Goal: Task Accomplishment & Management: Manage account settings

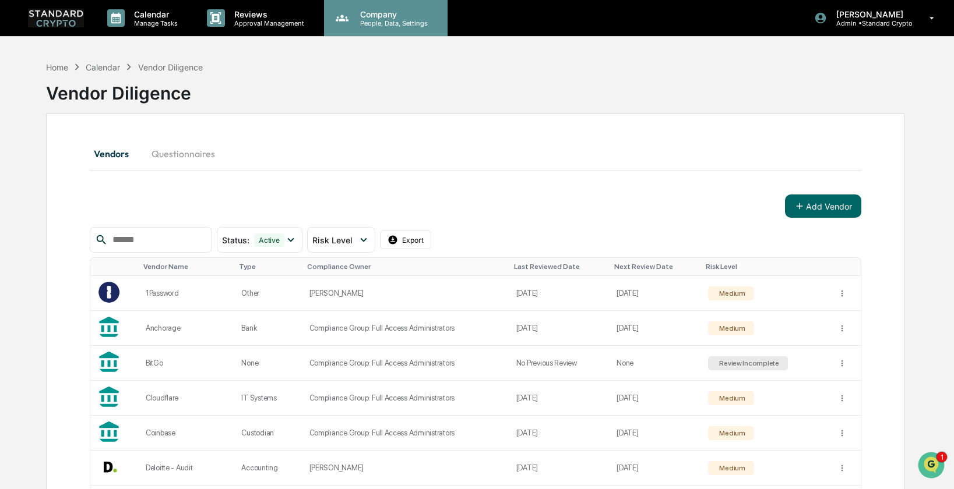
click at [381, 20] on p "People, Data, Settings" at bounding box center [392, 23] width 83 height 8
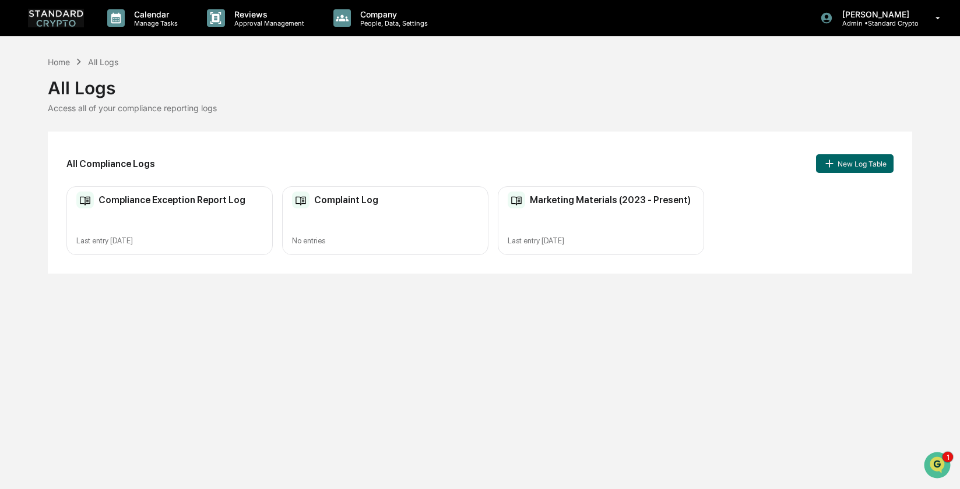
click at [646, 216] on div "Marketing Materials (2023 - Present) Last entry Sep 30, 2025" at bounding box center [601, 220] width 206 height 69
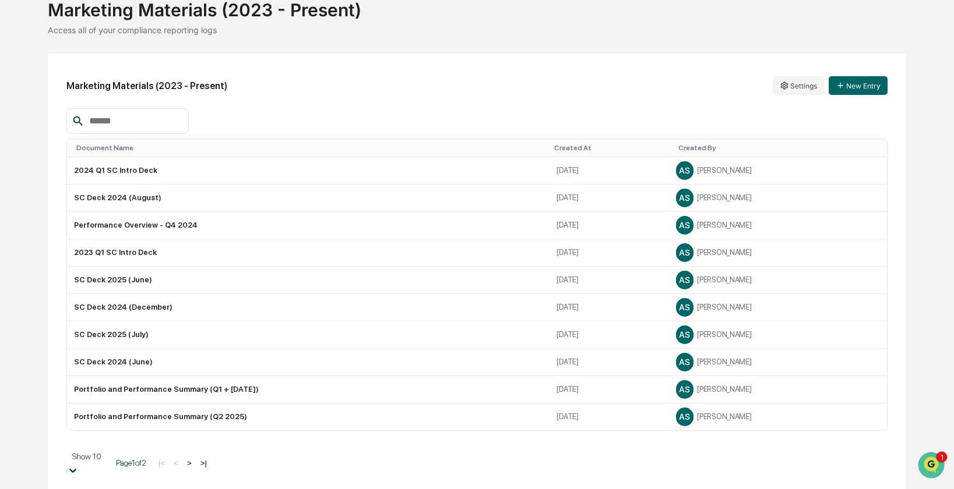
scroll to position [162, 0]
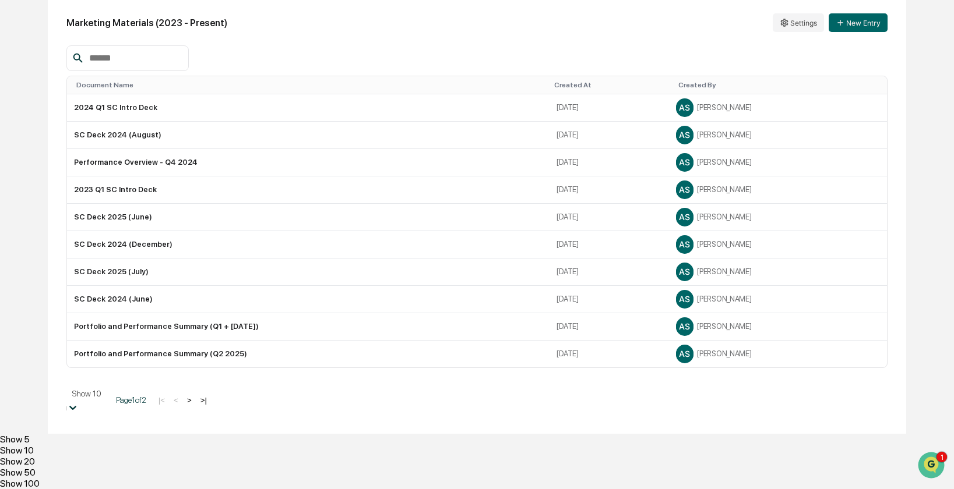
click at [115, 463] on body "Calendar Manage Tasks Reviews Approval Management Company People, Data, Setting…" at bounding box center [477, 174] width 954 height 631
click at [103, 467] on div "Show 50" at bounding box center [477, 472] width 954 height 11
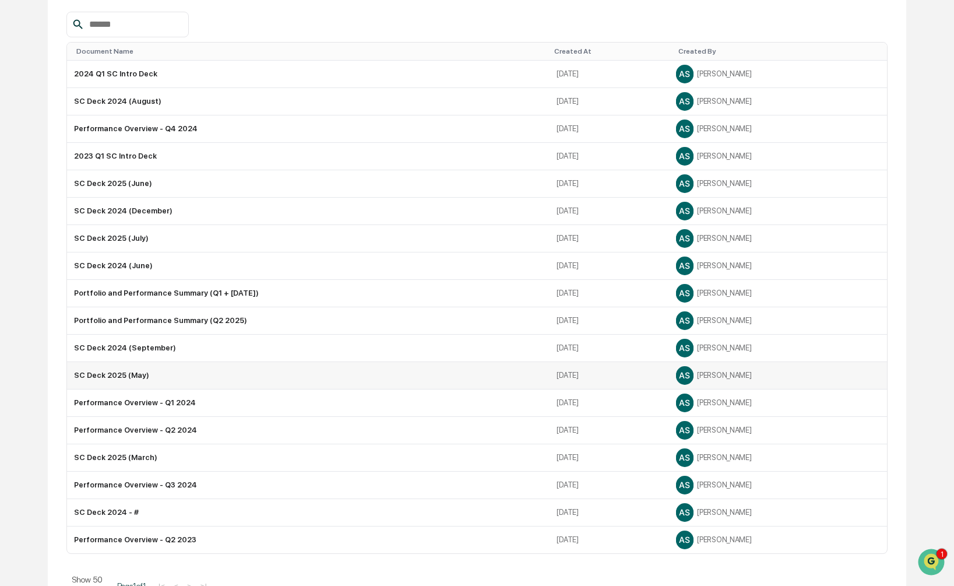
scroll to position [201, 0]
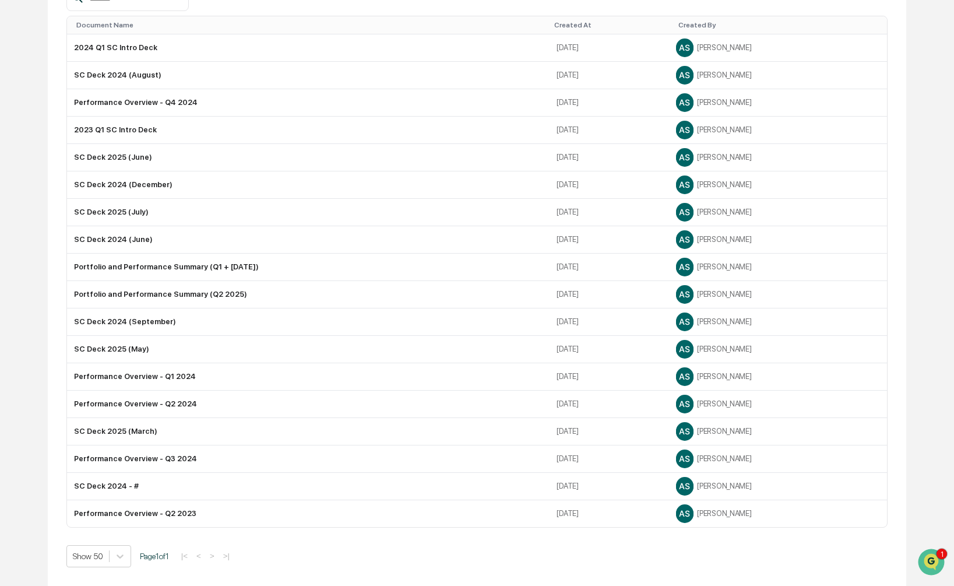
click at [619, 489] on div "Show 50 Page 1 of 1 |< < > >|" at bounding box center [476, 556] width 821 height 22
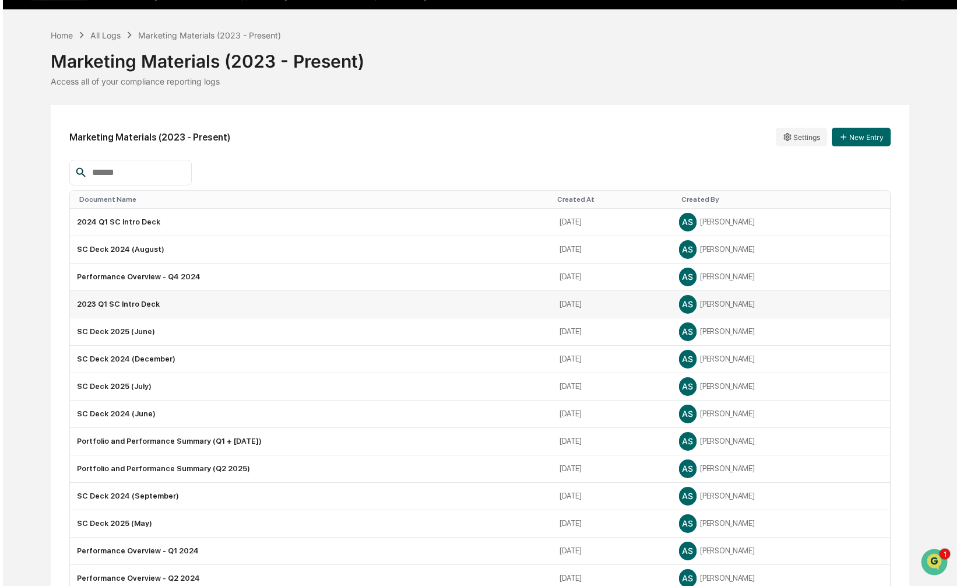
scroll to position [26, 0]
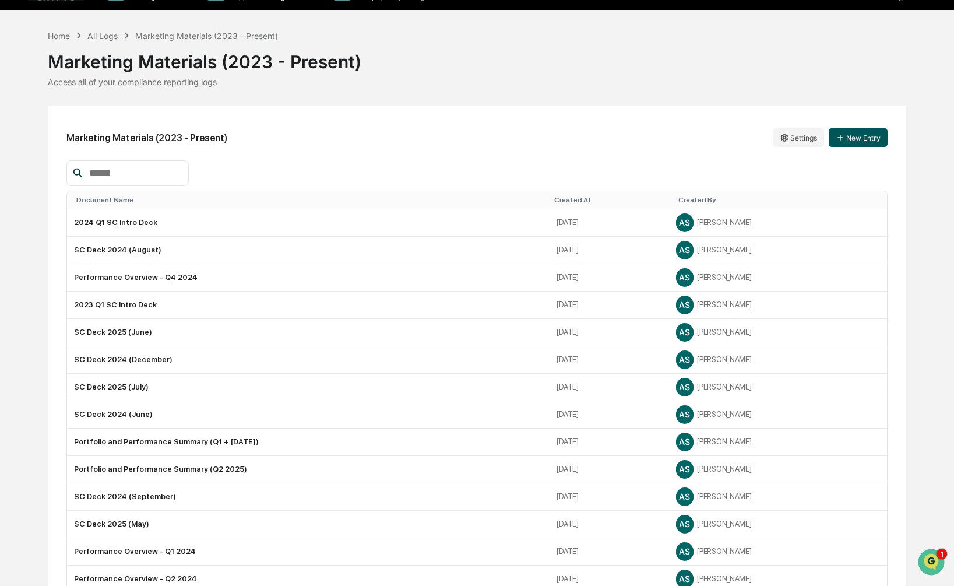
click at [863, 133] on button "New Entry" at bounding box center [858, 137] width 59 height 19
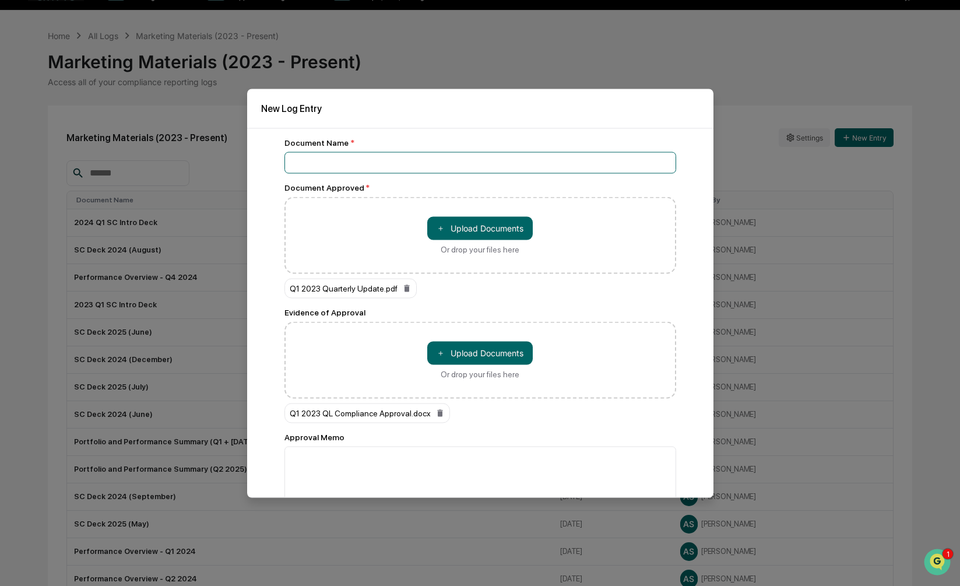
click at [306, 153] on input at bounding box center [480, 163] width 392 height 22
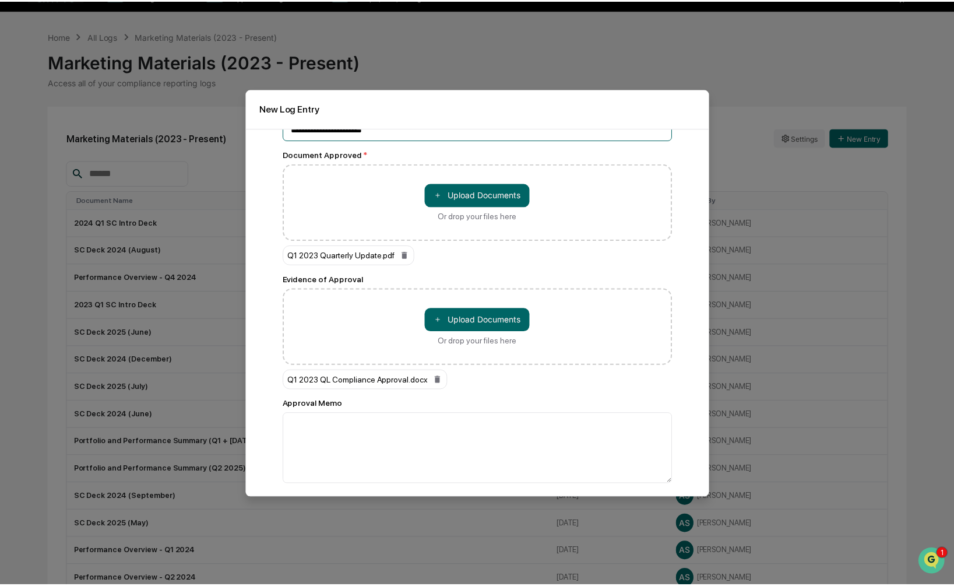
scroll to position [68, 0]
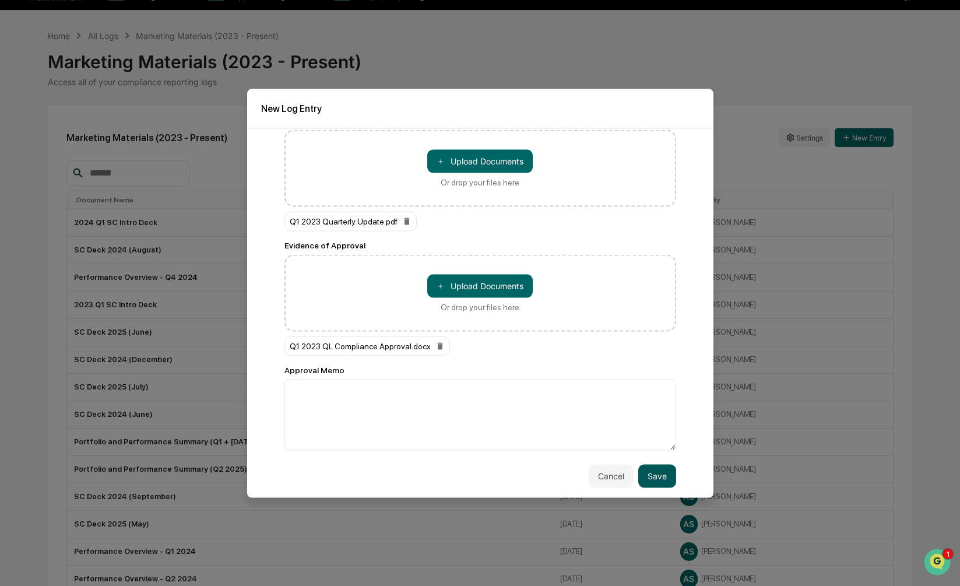
type input "**********"
click at [649, 477] on button "Save" at bounding box center [657, 475] width 38 height 23
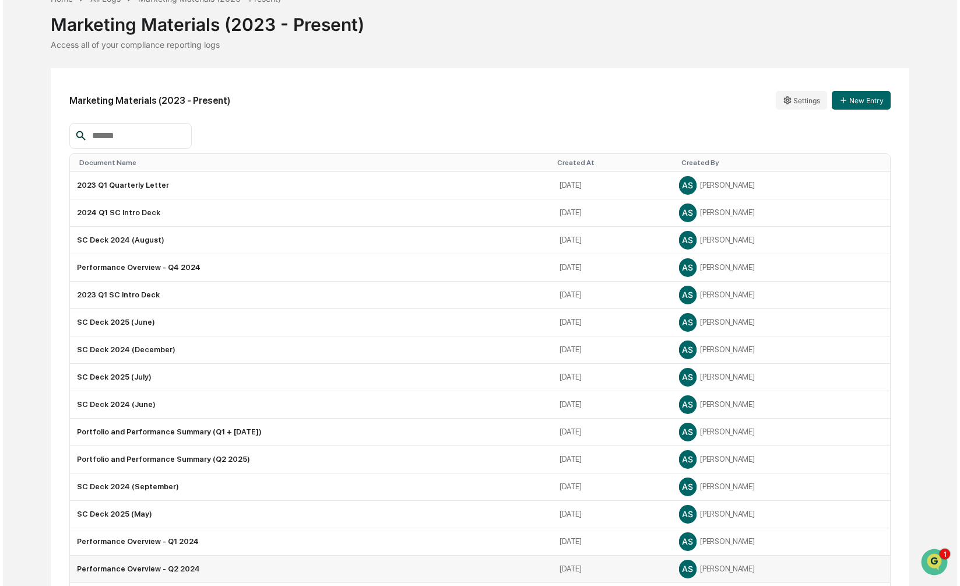
scroll to position [54, 0]
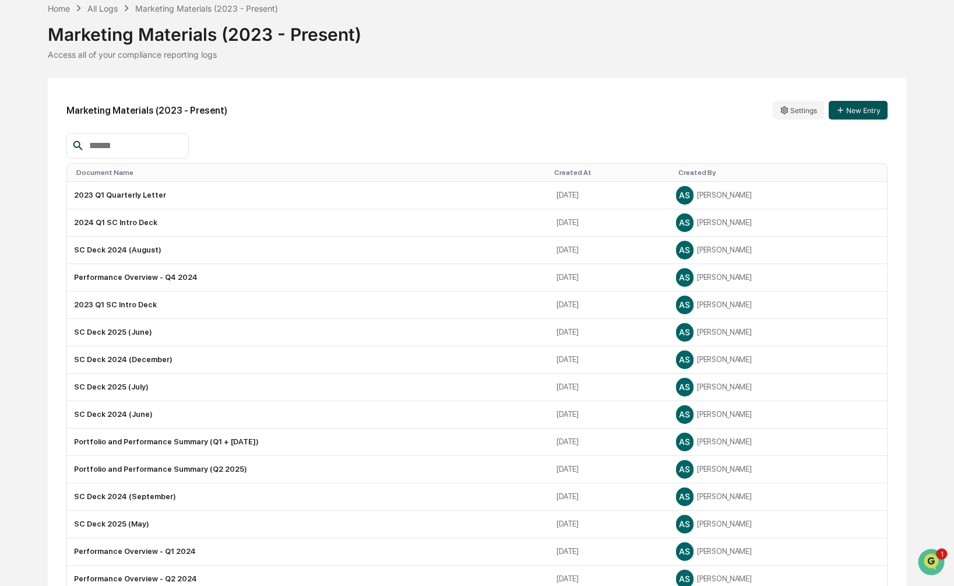
click at [872, 111] on button "New Entry" at bounding box center [858, 110] width 59 height 19
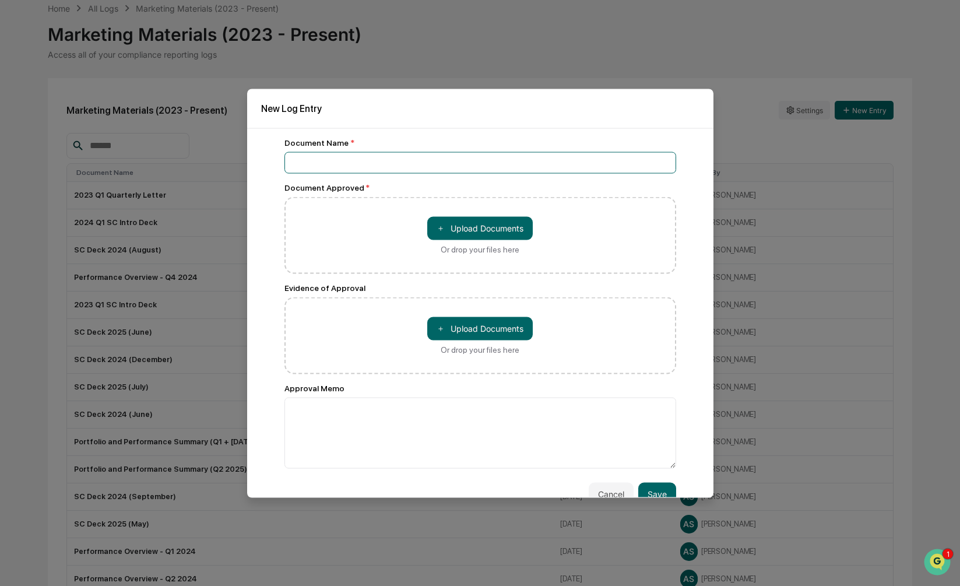
click at [407, 153] on input at bounding box center [480, 163] width 392 height 22
click at [323, 161] on input "**********" at bounding box center [480, 163] width 392 height 22
type input "**********"
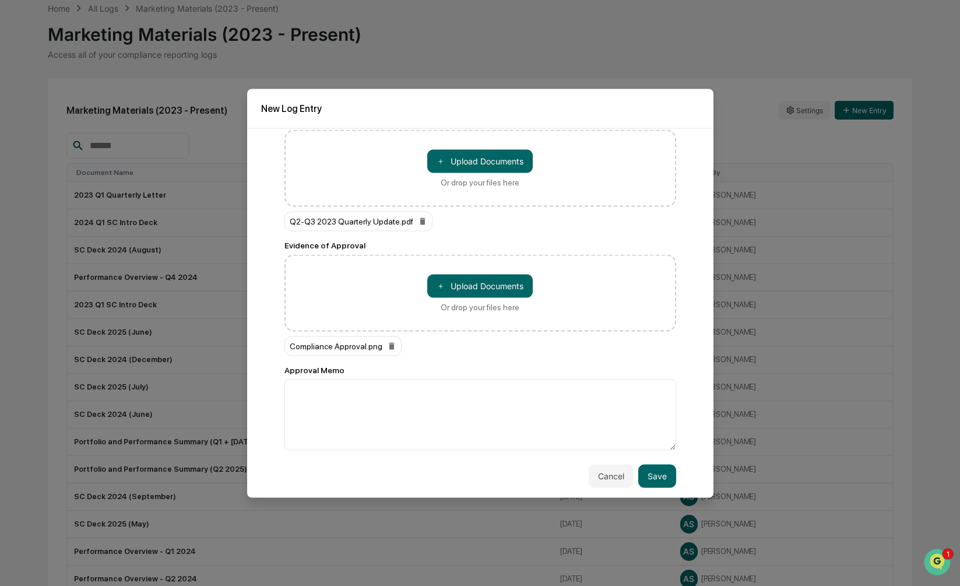
scroll to position [68, 0]
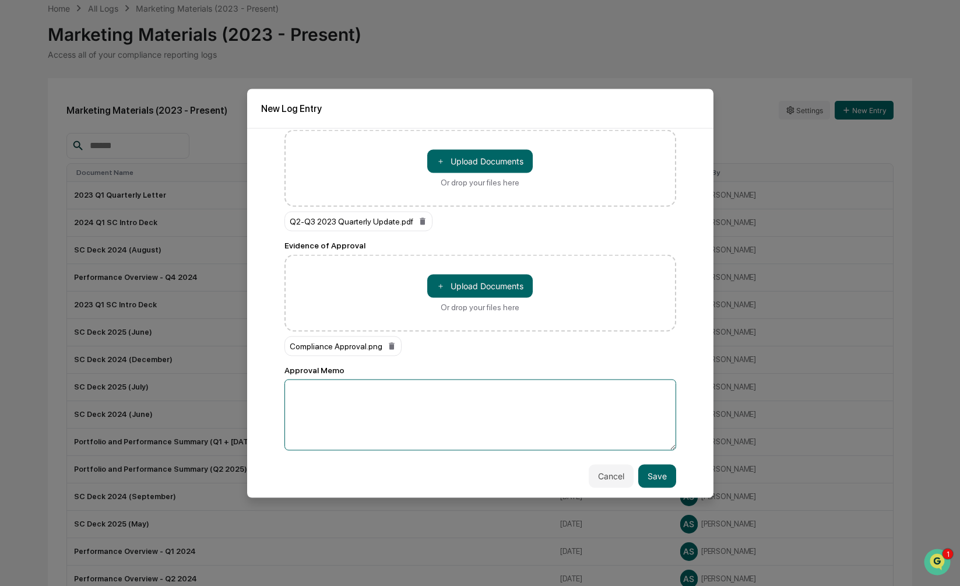
click at [515, 409] on textarea at bounding box center [480, 414] width 392 height 71
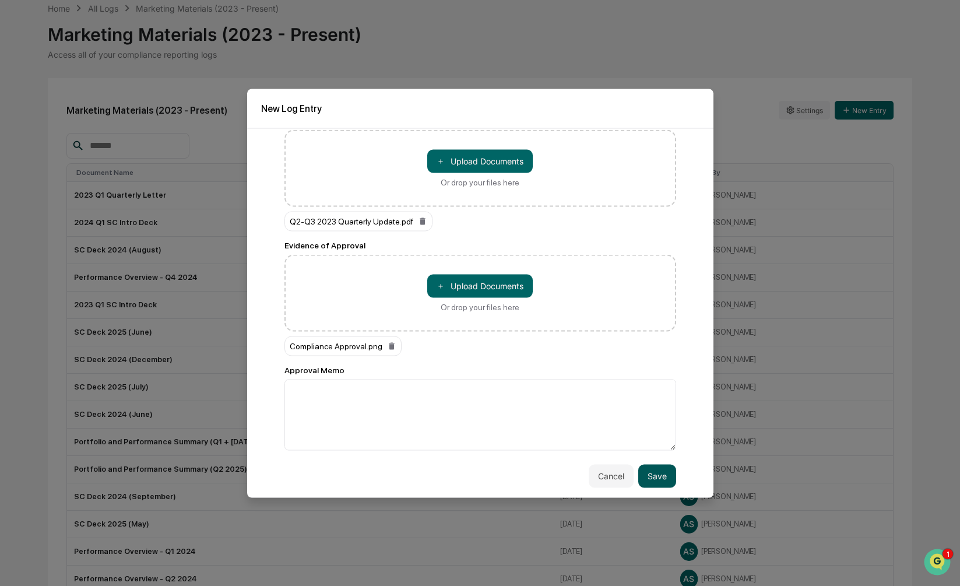
click at [658, 469] on button "Save" at bounding box center [657, 475] width 38 height 23
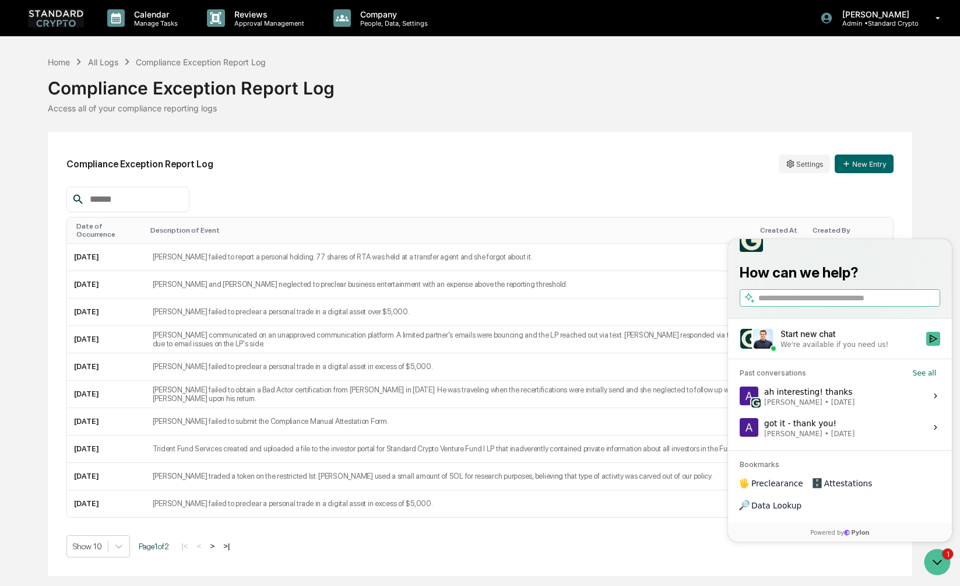
click at [559, 105] on div "Access all of your compliance reporting logs" at bounding box center [480, 108] width 864 height 10
